Goal: Transaction & Acquisition: Purchase product/service

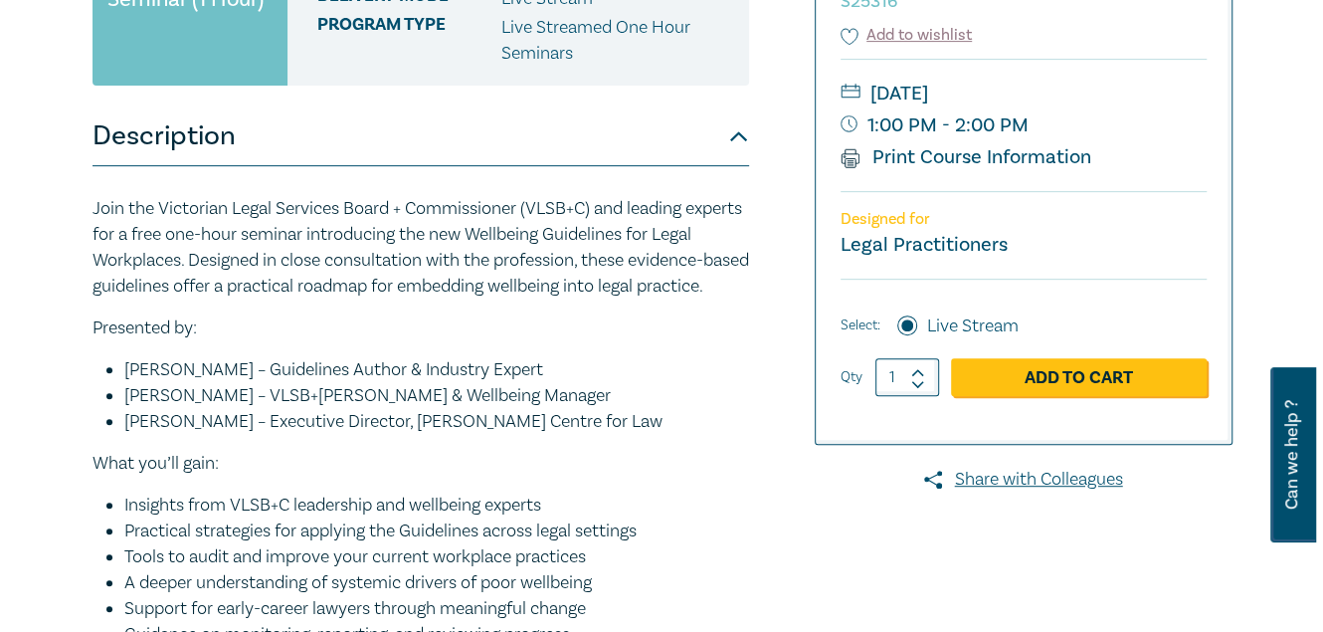
scroll to position [723, 0]
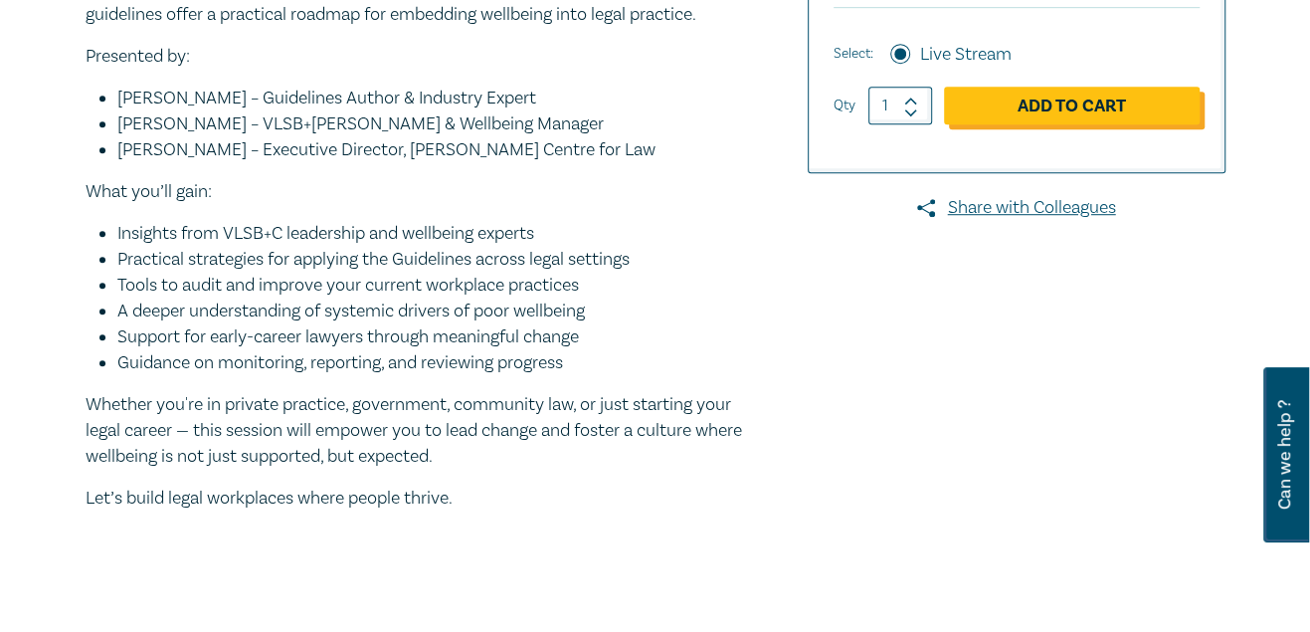
click at [1037, 111] on link "Add to Cart" at bounding box center [1072, 106] width 256 height 38
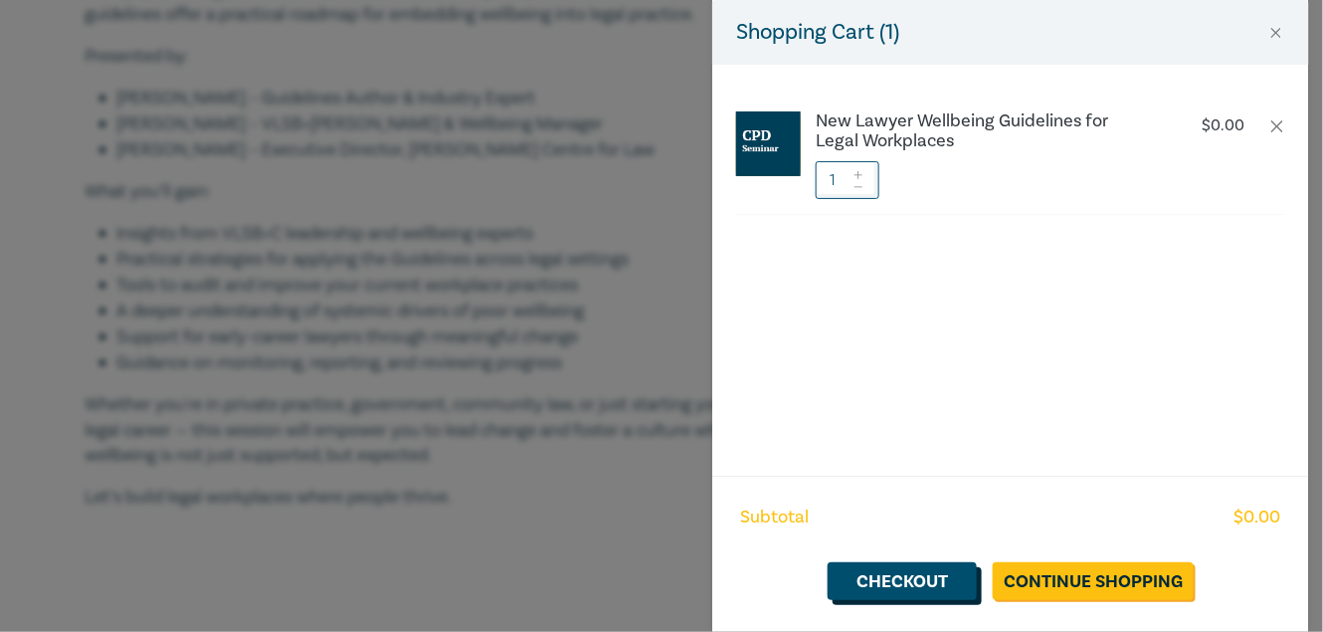
click at [936, 575] on link "Checkout" at bounding box center [901, 581] width 149 height 38
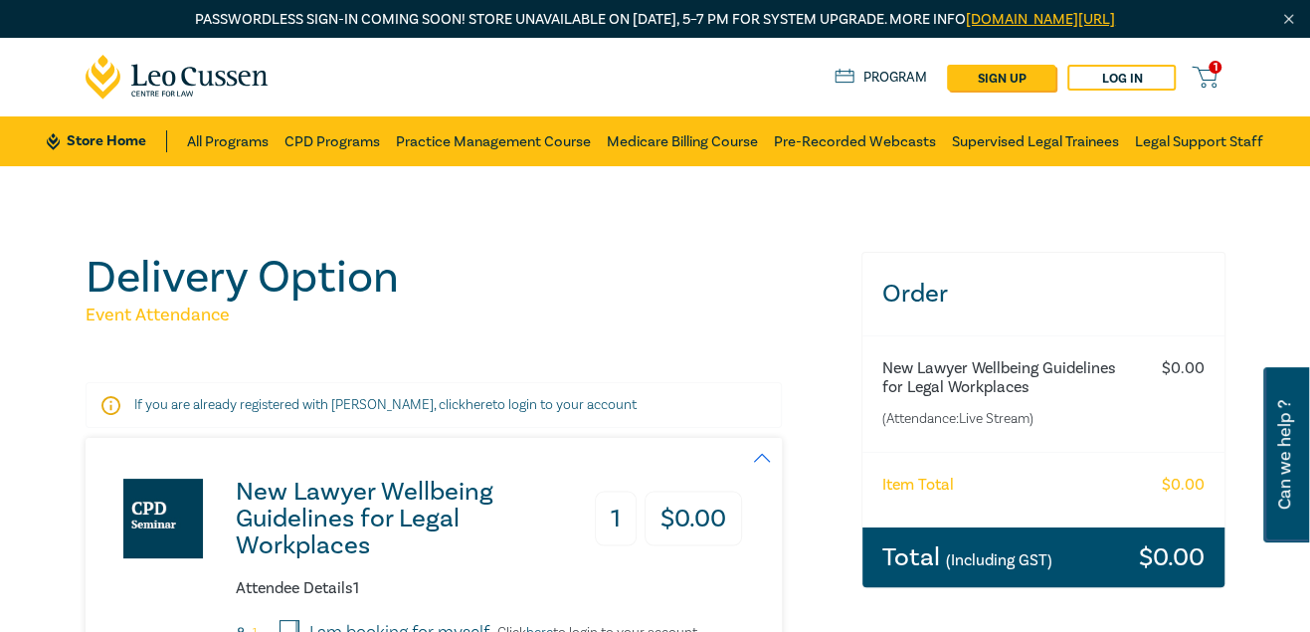
click at [1216, 64] on span "1" at bounding box center [1214, 67] width 13 height 13
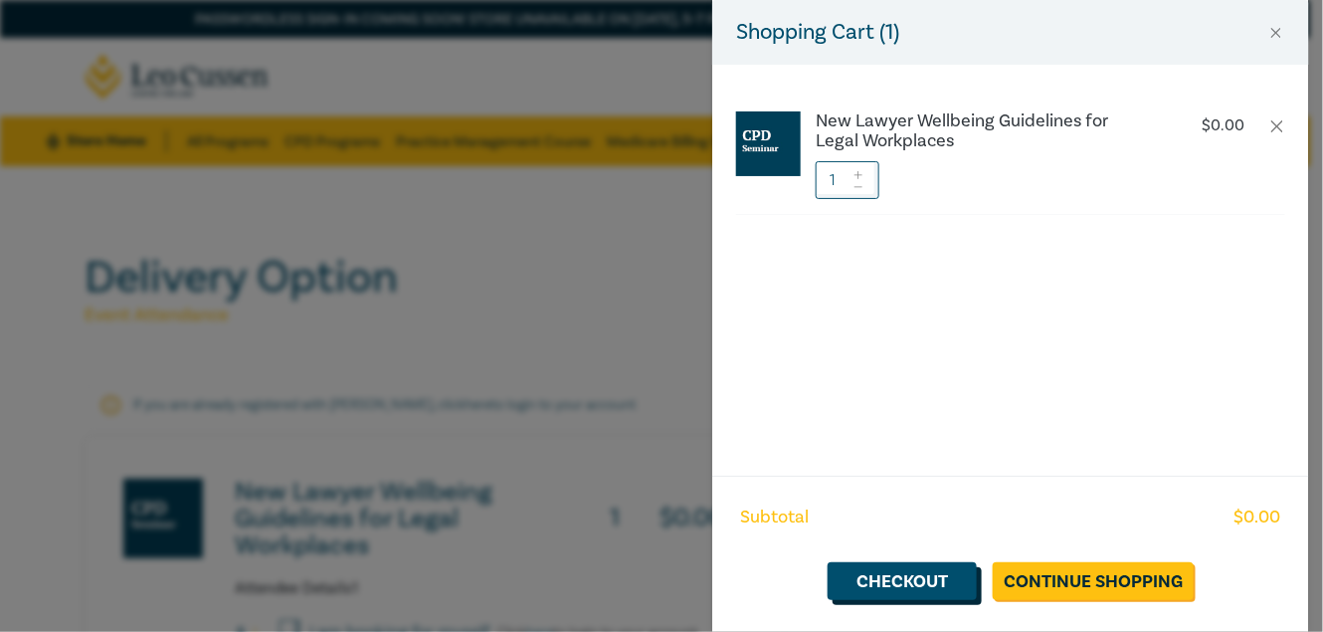
click at [840, 579] on link "Checkout" at bounding box center [901, 581] width 149 height 38
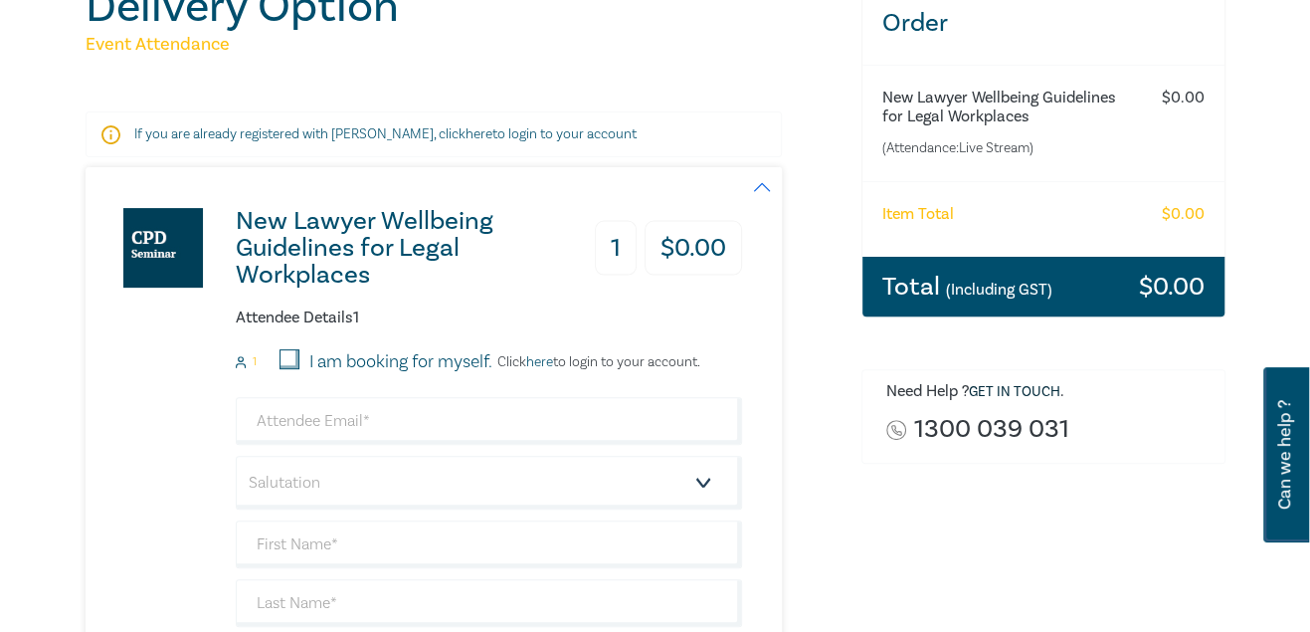
scroll to position [452, 0]
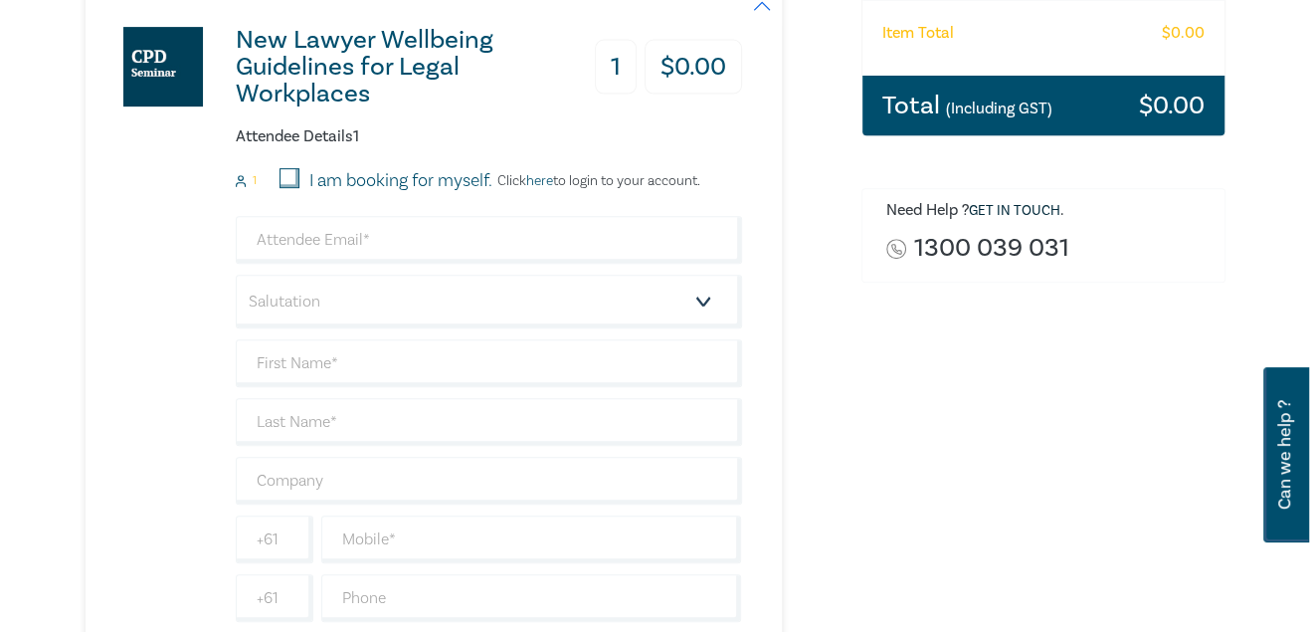
click at [279, 173] on div "I am booking for myself." at bounding box center [375, 181] width 236 height 26
click at [290, 173] on input "I am booking for myself." at bounding box center [289, 178] width 20 height 20
checkbox input "true"
click at [547, 181] on link "here" at bounding box center [539, 181] width 27 height 18
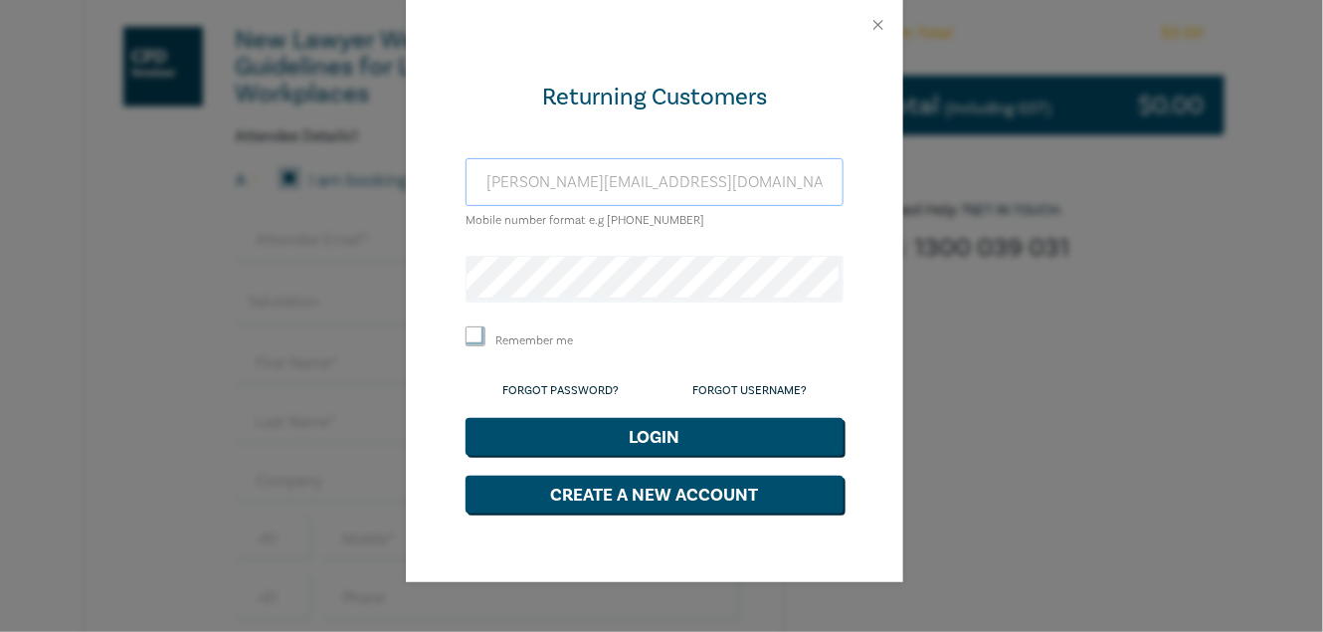
drag, startPoint x: 714, startPoint y: 167, endPoint x: 735, endPoint y: 172, distance: 21.5
click at [717, 168] on input "[PERSON_NAME][EMAIL_ADDRESS][DOMAIN_NAME]" at bounding box center [654, 182] width 378 height 48
drag, startPoint x: 754, startPoint y: 176, endPoint x: 333, endPoint y: 178, distance: 420.7
click at [333, 178] on div "Returning Customers [PERSON_NAME][EMAIL_ADDRESS][DOMAIN_NAME] Mobile number for…" at bounding box center [661, 316] width 1323 height 632
type input "[EMAIL_ADDRESS][DOMAIN_NAME]"
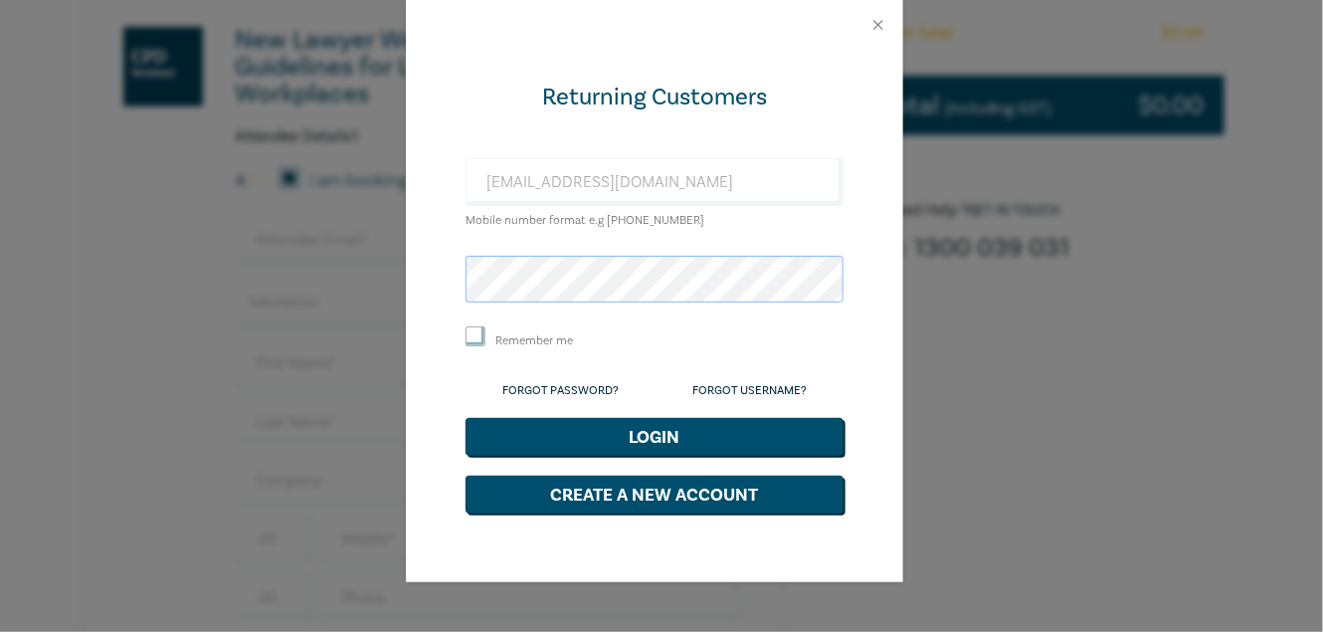
click at [265, 267] on div "Returning Customers [EMAIL_ADDRESS][DOMAIN_NAME] Mobile number format e.g [PHON…" at bounding box center [661, 316] width 1323 height 632
click at [465, 418] on button "Login" at bounding box center [654, 437] width 378 height 38
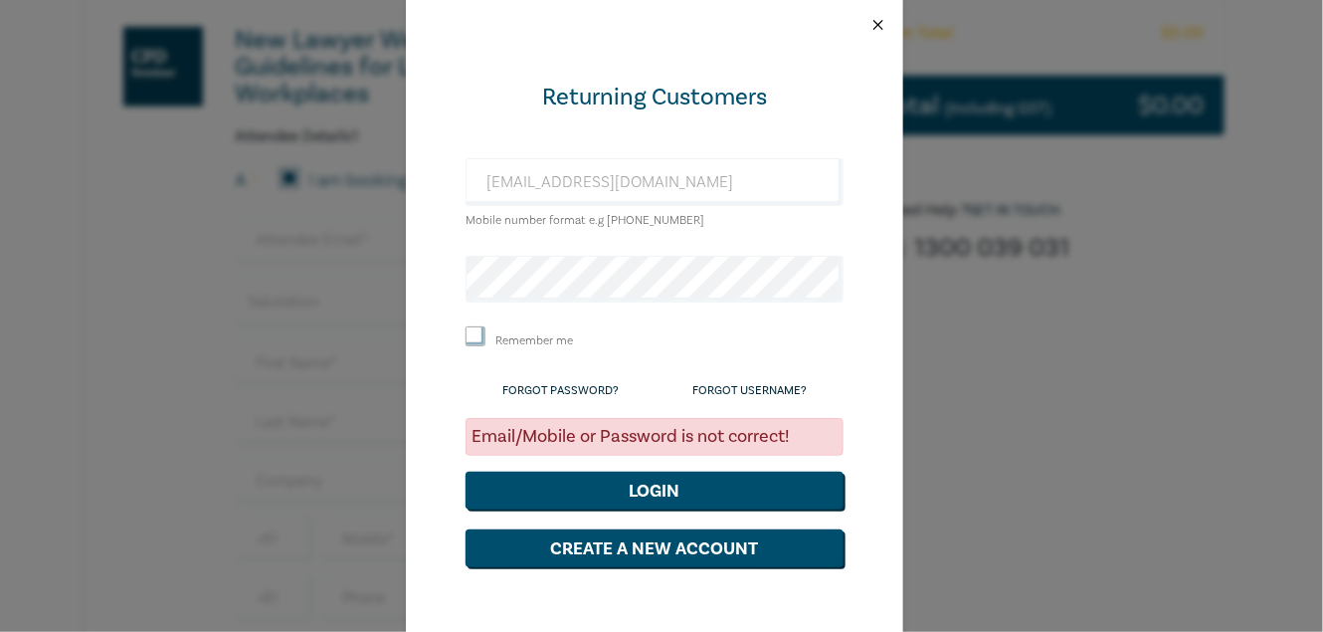
click at [873, 27] on button "Close" at bounding box center [878, 25] width 18 height 18
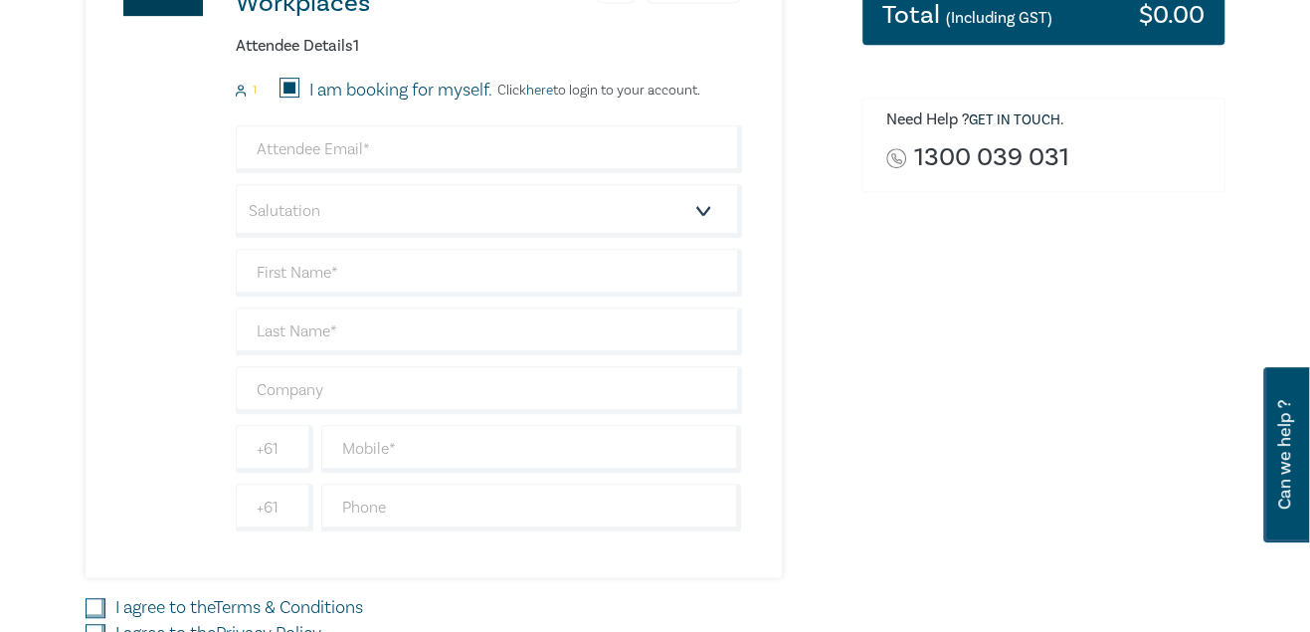
scroll to position [271, 0]
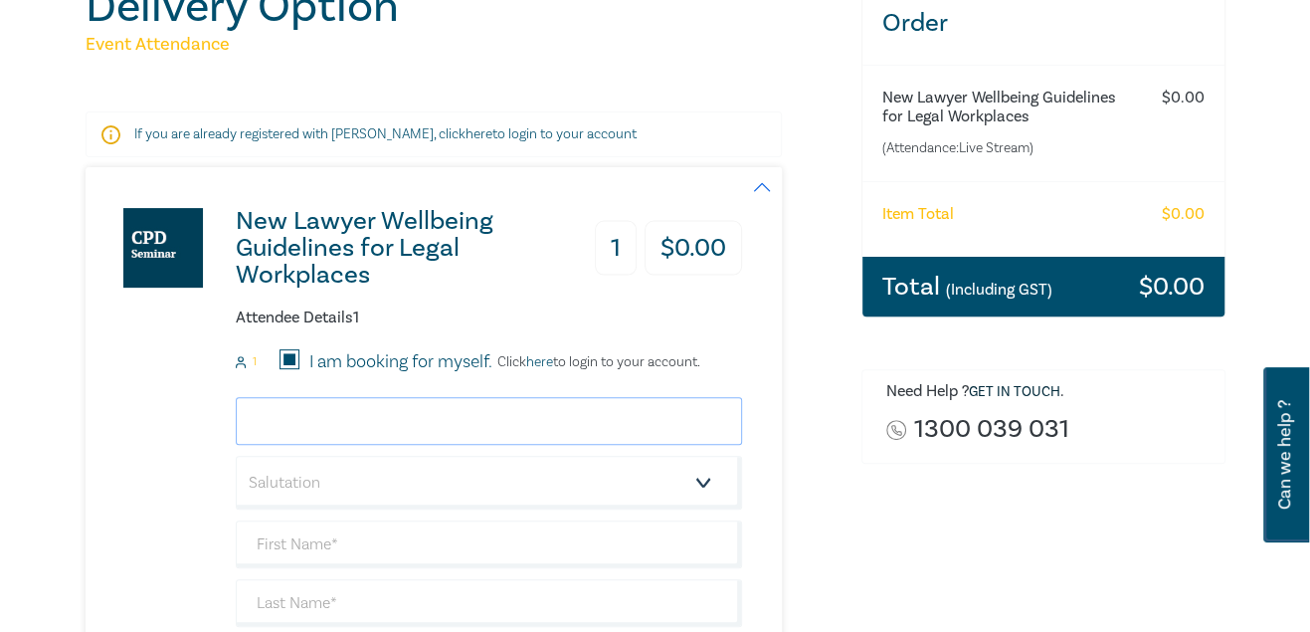
click at [305, 422] on input "email" at bounding box center [489, 421] width 506 height 48
type input "[EMAIL_ADDRESS][DOMAIN_NAME]"
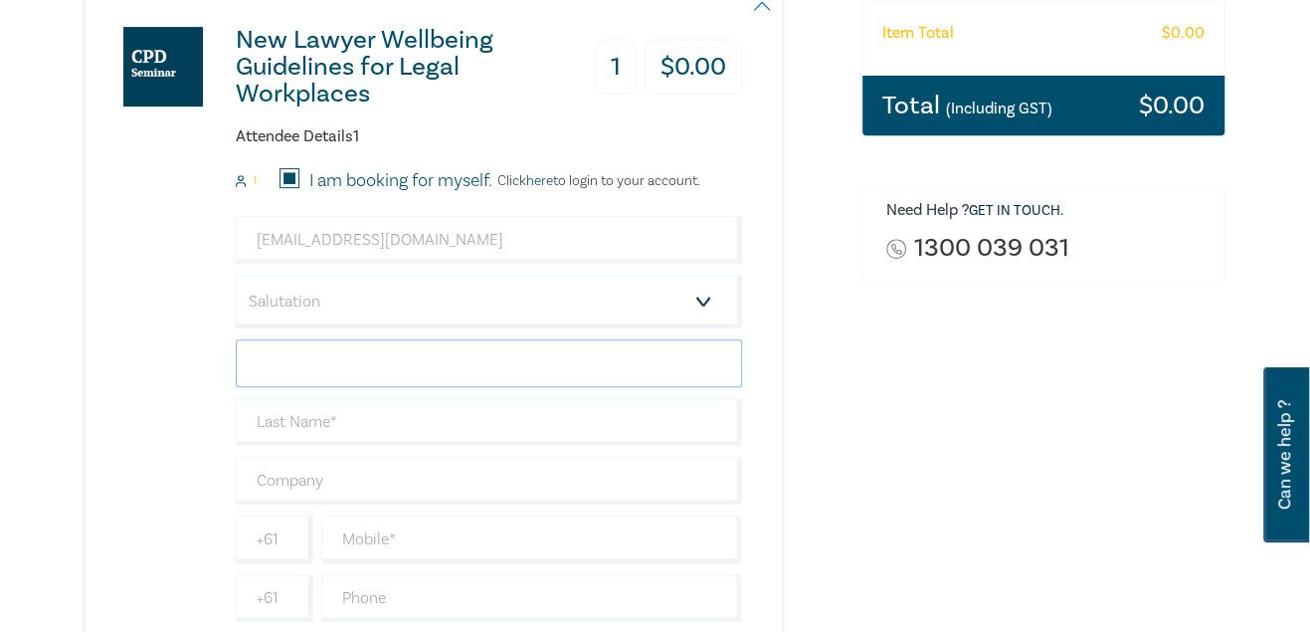
click at [331, 364] on input "text" at bounding box center [489, 363] width 506 height 48
type input "[PERSON_NAME]"
click at [351, 415] on input "text" at bounding box center [489, 422] width 506 height 48
type input "Pegus"
click at [360, 474] on input "text" at bounding box center [489, 480] width 506 height 48
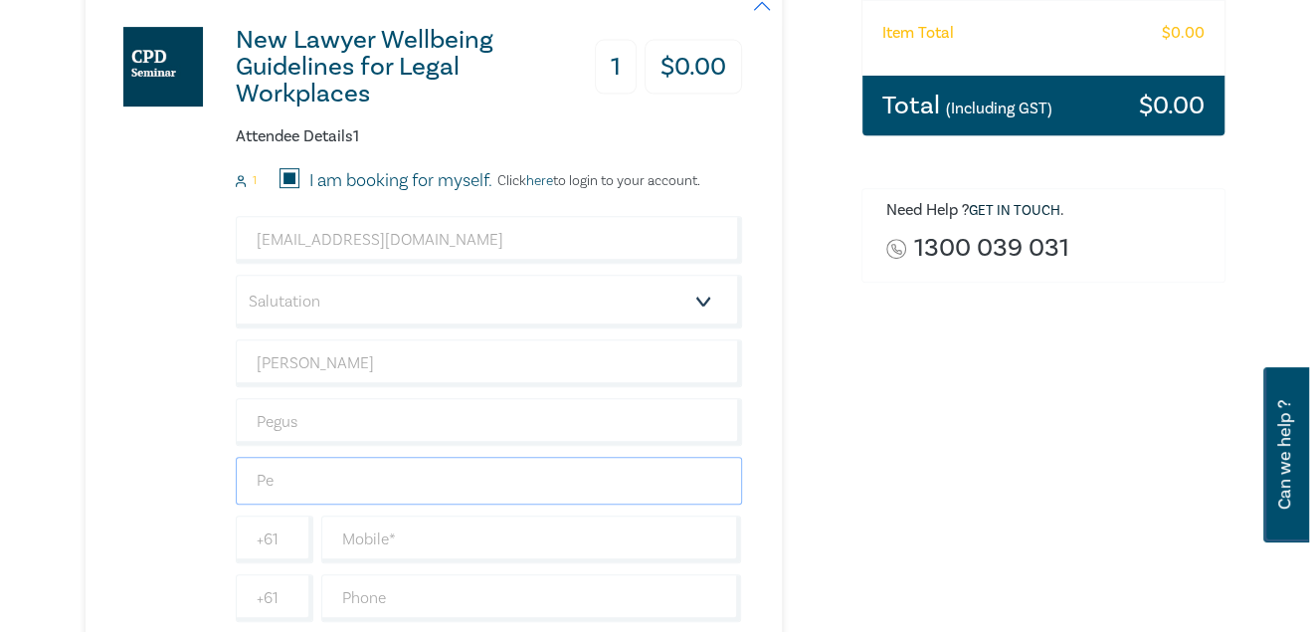
type input "Pearsons Lawyers Pty Ltd"
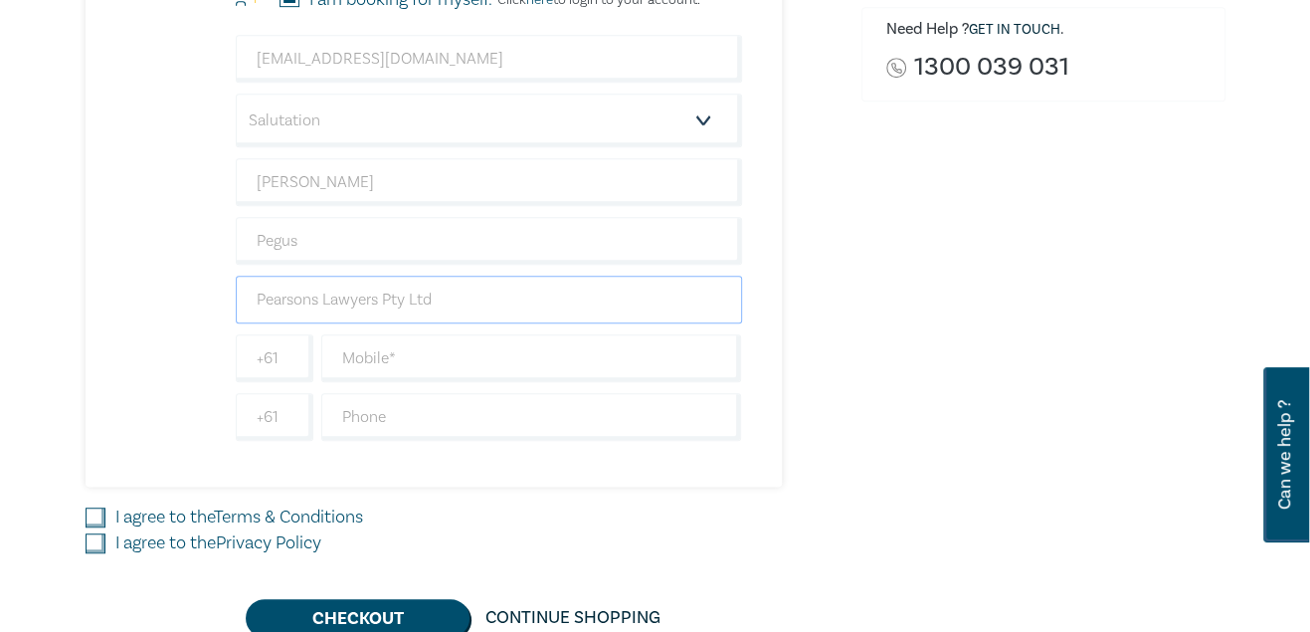
scroll to position [723, 0]
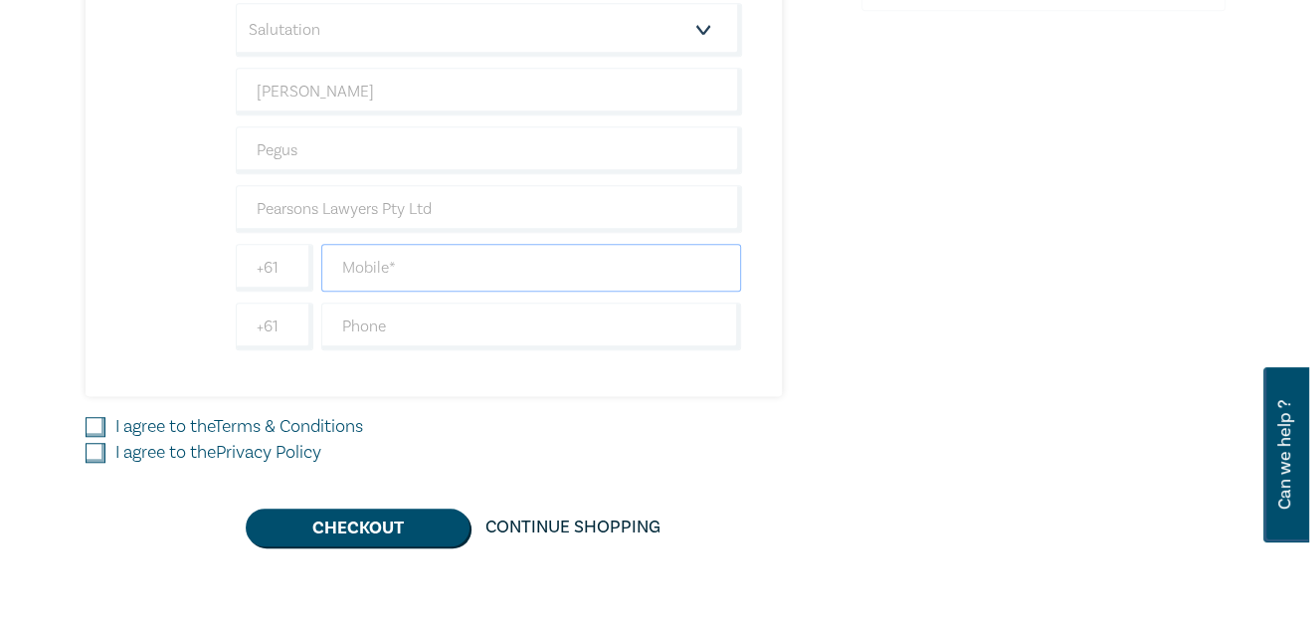
click at [391, 264] on input "text" at bounding box center [531, 268] width 421 height 48
type input "0437198708"
click at [263, 421] on link "Terms & Conditions" at bounding box center [288, 426] width 149 height 23
click at [105, 421] on input "I agree to the Terms & Conditions" at bounding box center [96, 427] width 20 height 20
checkbox input "true"
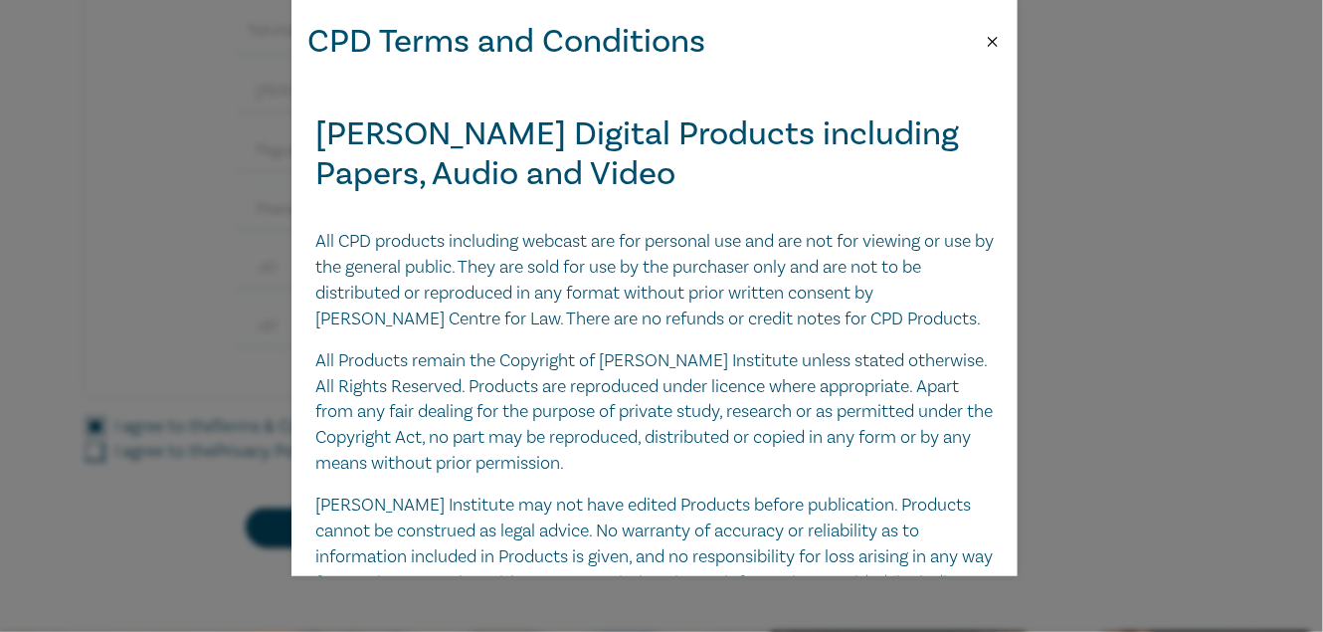
click at [989, 35] on button "Close" at bounding box center [993, 42] width 18 height 18
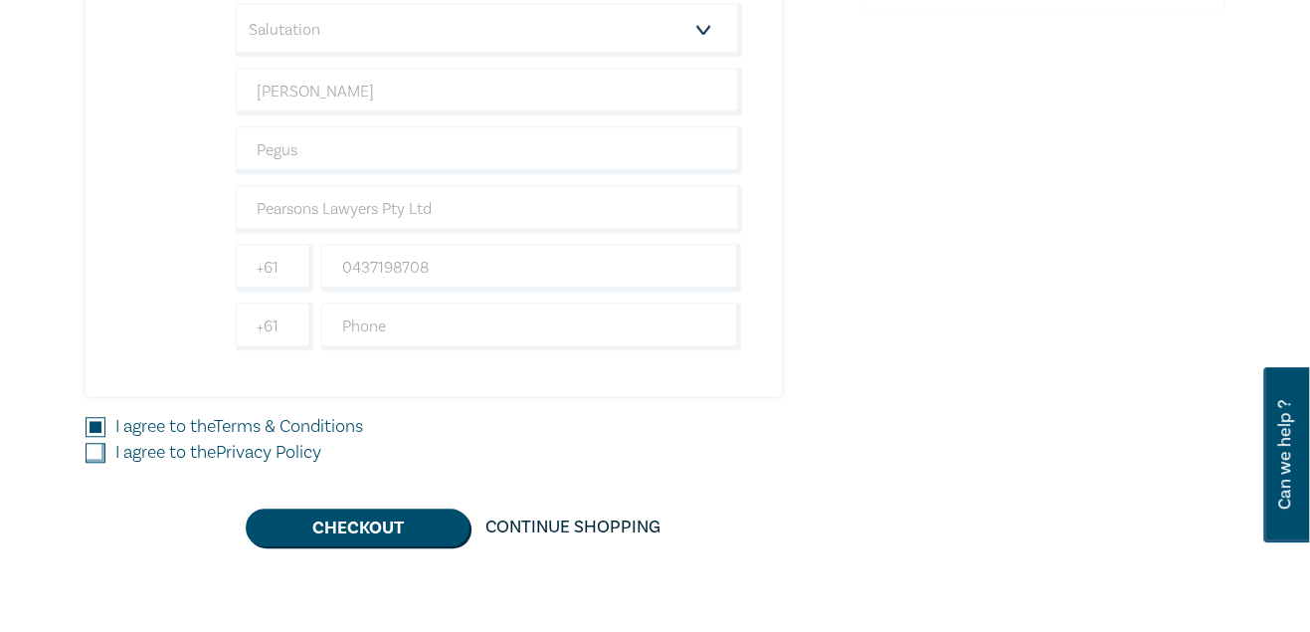
click at [86, 452] on input "I agree to the Privacy Policy" at bounding box center [96, 453] width 20 height 20
checkbox input "true"
click at [355, 519] on button "Checkout" at bounding box center [358, 527] width 224 height 38
